Goal: Transaction & Acquisition: Purchase product/service

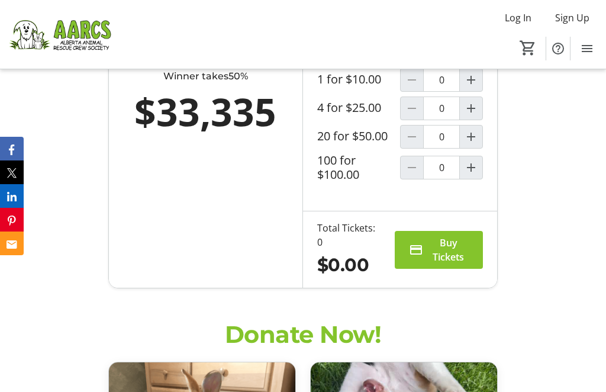
scroll to position [1054, 0]
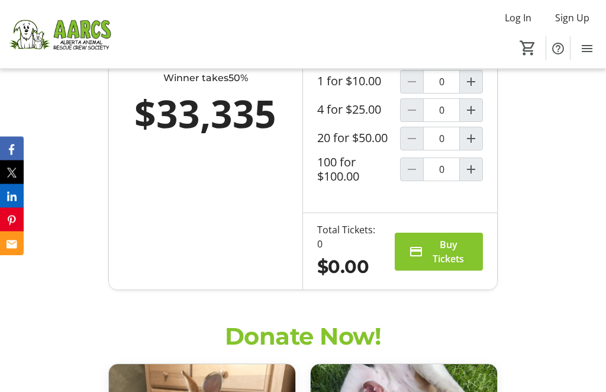
click at [474, 89] on mat-icon "Increment by one" at bounding box center [471, 82] width 14 height 14
type input "1"
click at [445, 266] on span "Buy Tickets" at bounding box center [448, 251] width 41 height 28
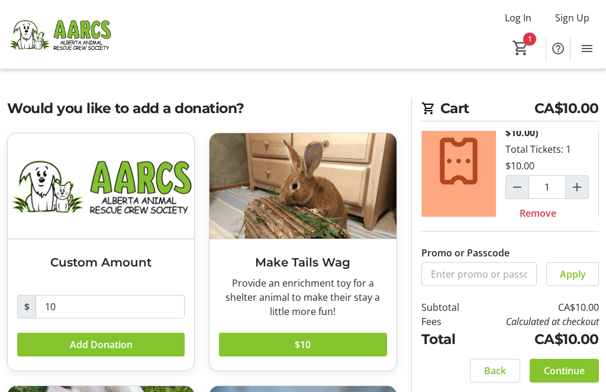
scroll to position [43, 0]
click at [563, 375] on span "Continue" at bounding box center [564, 370] width 41 height 14
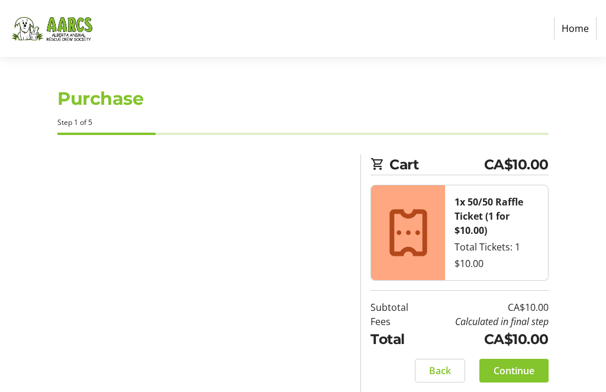
select select "CA"
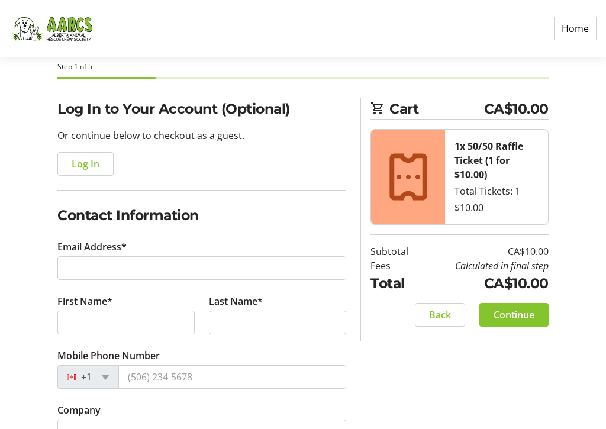
scroll to position [60, 0]
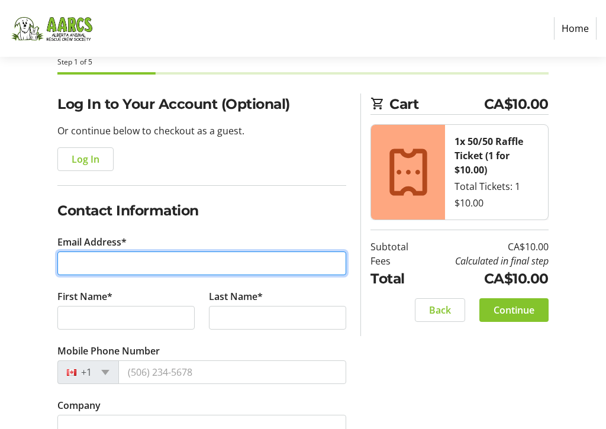
click at [112, 263] on input "Email Address*" at bounding box center [201, 264] width 289 height 24
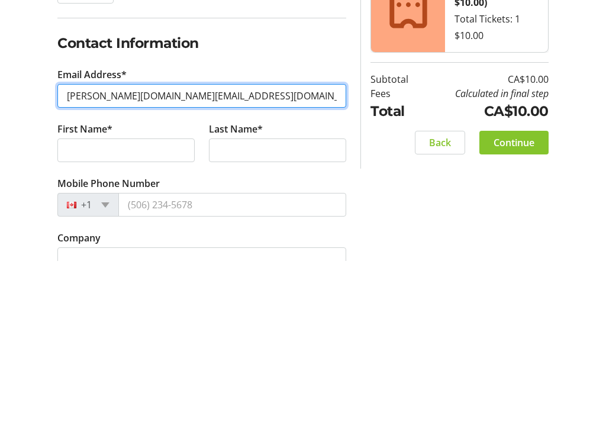
type input "[PERSON_NAME][DOMAIN_NAME][EMAIL_ADDRESS][DOMAIN_NAME]"
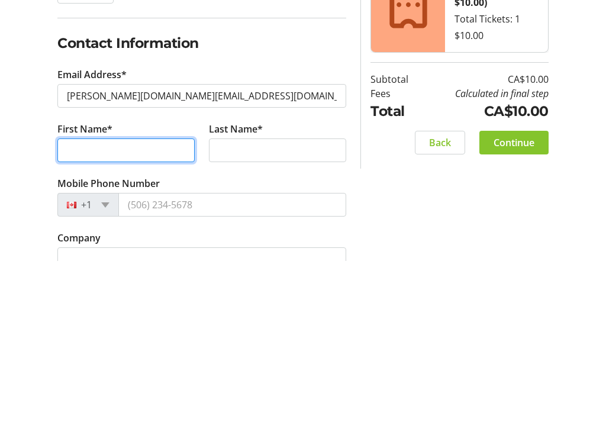
click at [118, 307] on input "First Name*" at bounding box center [125, 319] width 137 height 24
type input "[PERSON_NAME]"
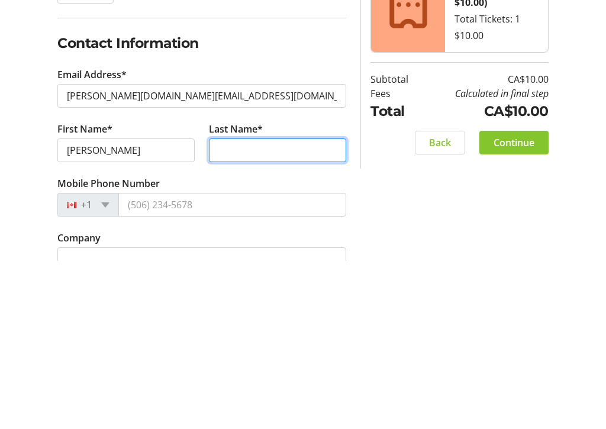
click at [234, 307] on input "Last Name*" at bounding box center [277, 319] width 137 height 24
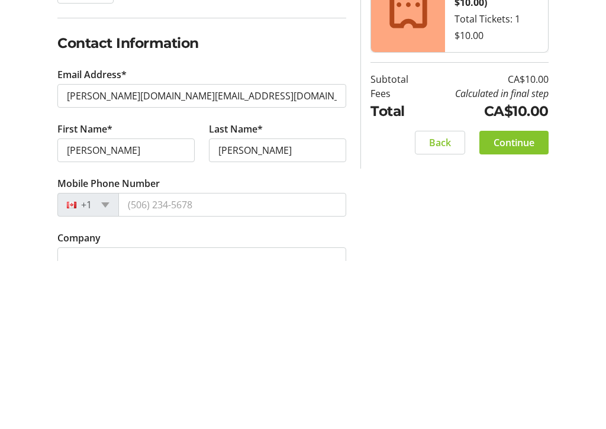
scroll to position [228, 0]
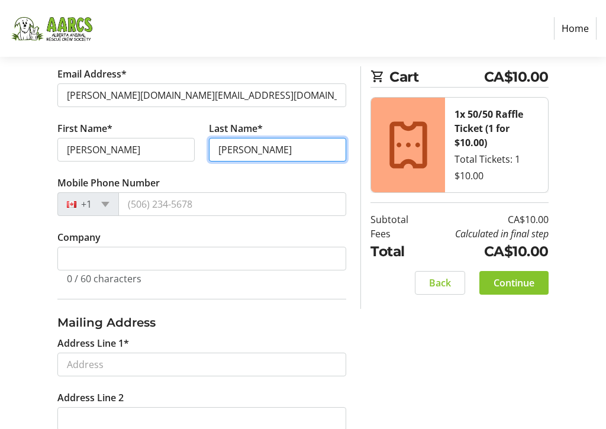
type input "[PERSON_NAME]"
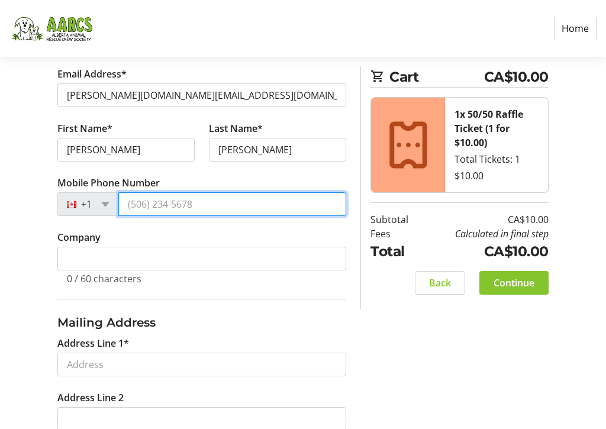
click at [157, 198] on input "Mobile Phone Number" at bounding box center [232, 204] width 228 height 24
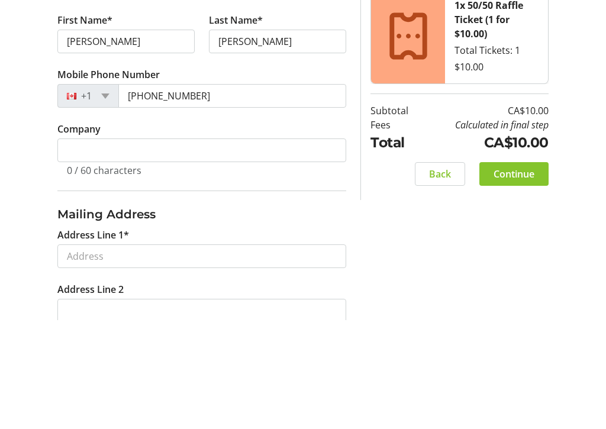
scroll to position [337, 0]
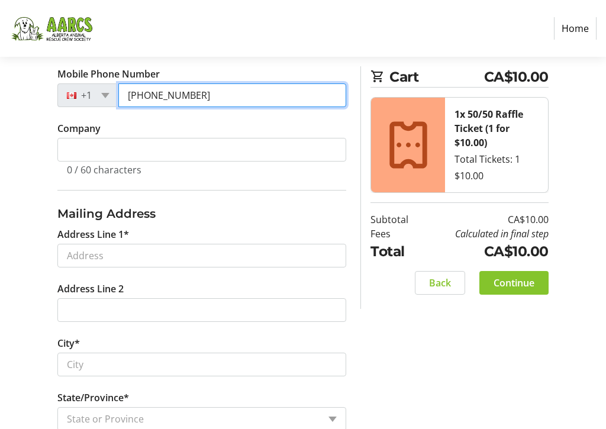
type input "[PHONE_NUMBER]"
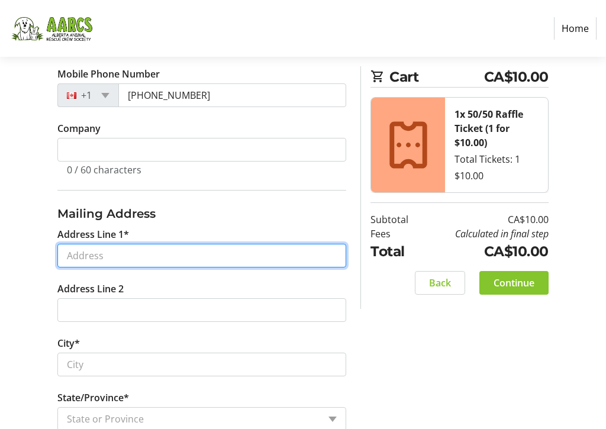
click at [191, 253] on input "Address Line 1*" at bounding box center [201, 256] width 289 height 24
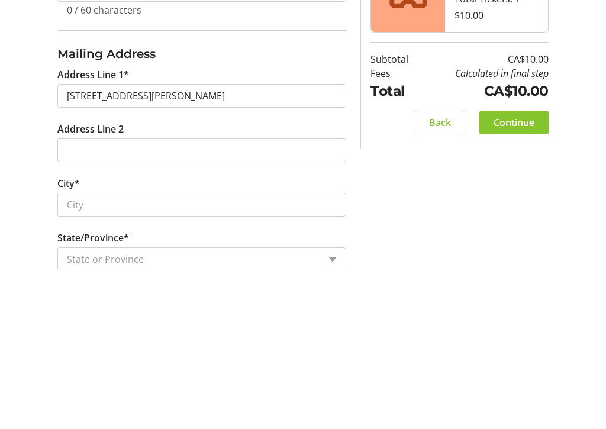
type input "[STREET_ADDRESS]"
type input "[PERSON_NAME]"
select select "AB"
type input "T4L 1R2"
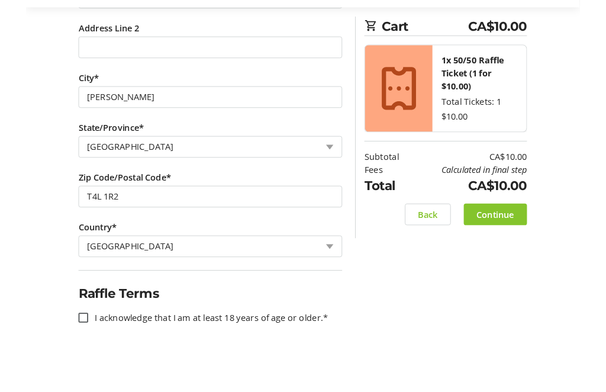
scroll to position [585, 0]
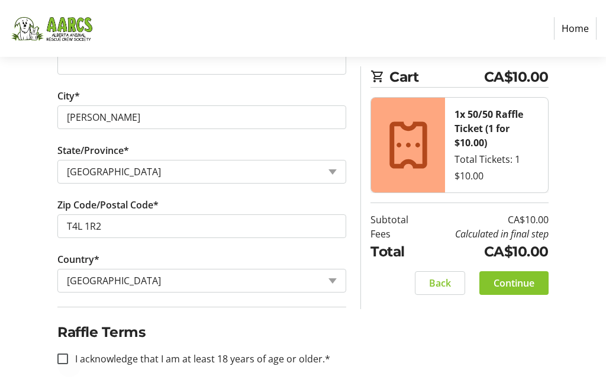
click at [66, 356] on input "I acknowledge that I am at least 18 years of age or older.*" at bounding box center [62, 358] width 11 height 11
checkbox input "true"
click at [519, 280] on span "Continue" at bounding box center [514, 283] width 41 height 14
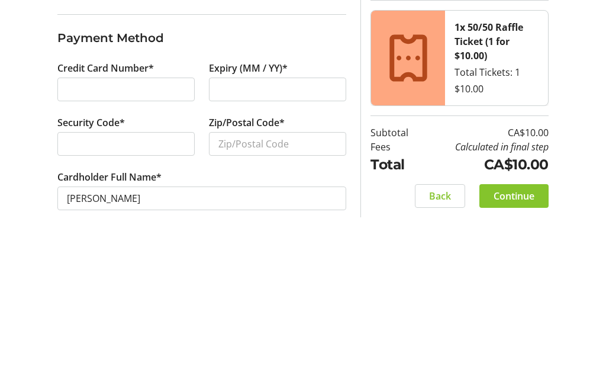
scroll to position [14, 0]
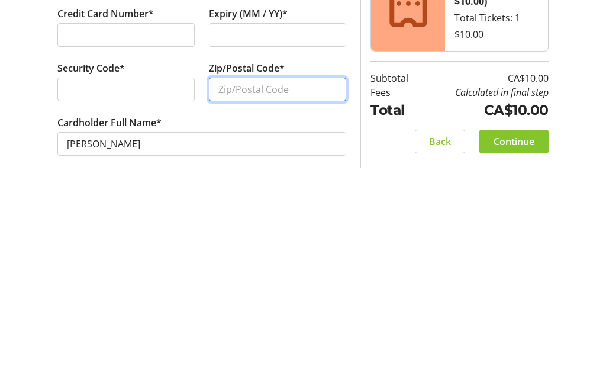
click at [268, 293] on input "Zip/Postal Code*" at bounding box center [277, 305] width 137 height 24
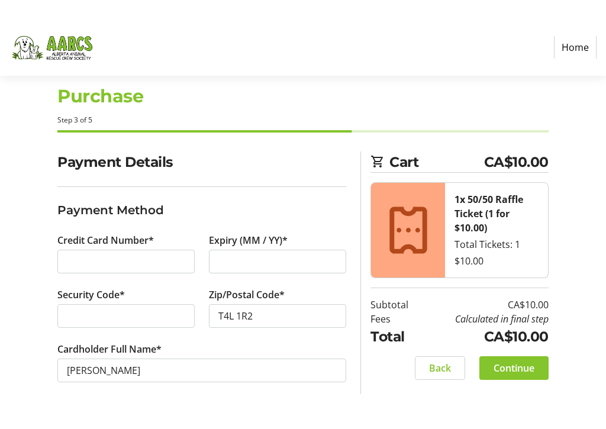
scroll to position [0, 0]
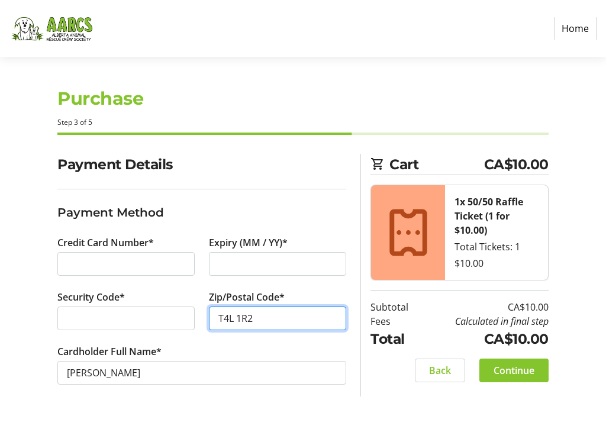
type input "T4L 1R2"
click at [526, 371] on span "Continue" at bounding box center [514, 370] width 41 height 14
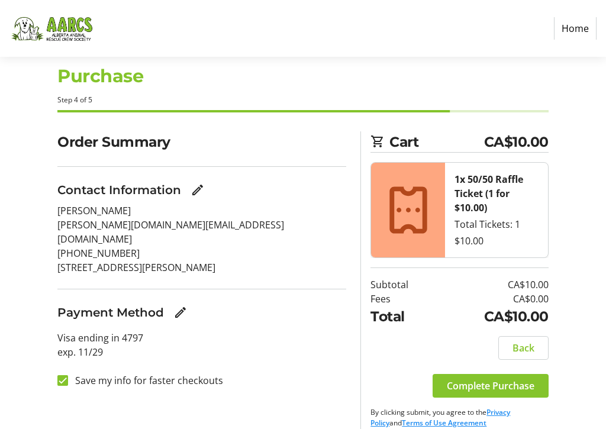
scroll to position [22, 0]
click at [508, 379] on span "Complete Purchase" at bounding box center [491, 386] width 88 height 14
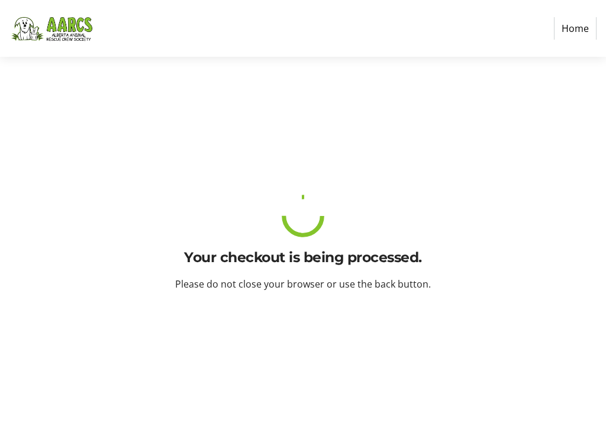
scroll to position [0, 0]
